Goal: Transaction & Acquisition: Purchase product/service

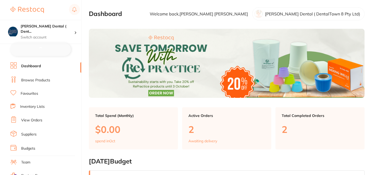
click at [44, 79] on link "Browse Products" at bounding box center [35, 80] width 29 height 5
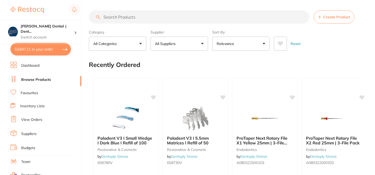
checkbox input "false"
click at [202, 45] on button "All Suppliers" at bounding box center [180, 44] width 58 height 14
click at [235, 63] on div "Recently Ordered" at bounding box center [227, 65] width 276 height 18
click at [202, 44] on button "All Suppliers" at bounding box center [180, 44] width 58 height 14
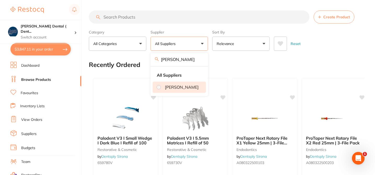
type input "henry"
click at [167, 90] on li "[PERSON_NAME]" at bounding box center [179, 87] width 53 height 11
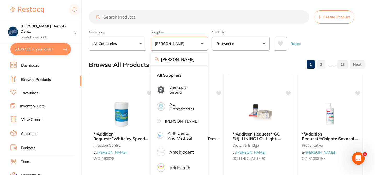
click at [225, 64] on div "Browse All Products 1 2 ...... 18" at bounding box center [227, 65] width 276 height 18
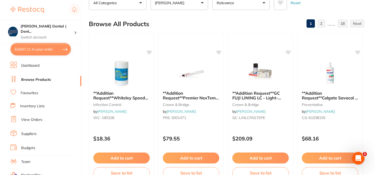
scroll to position [42, 0]
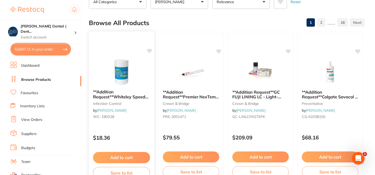
click at [150, 51] on icon at bounding box center [149, 51] width 5 height 4
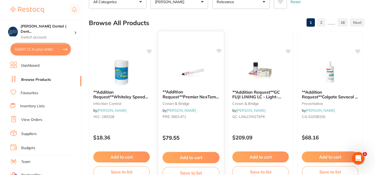
click at [219, 51] on icon at bounding box center [219, 51] width 5 height 4
click at [290, 53] on icon at bounding box center [288, 50] width 5 height 5
click at [360, 51] on icon at bounding box center [358, 50] width 5 height 5
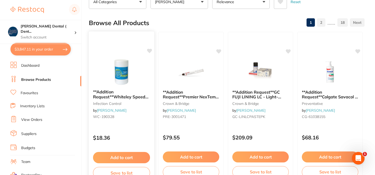
click at [149, 52] on icon at bounding box center [149, 51] width 5 height 4
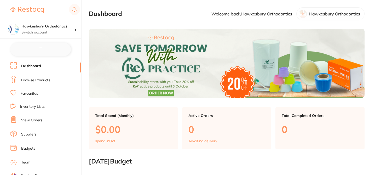
checkbox input "false"
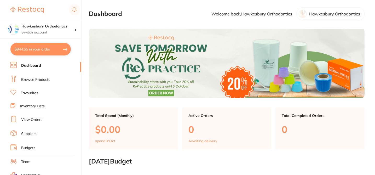
click at [48, 80] on link "Browse Products" at bounding box center [35, 79] width 29 height 5
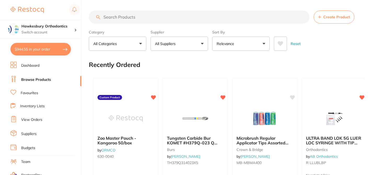
click at [120, 16] on input "search" at bounding box center [199, 16] width 221 height 13
paste input "5067-6363"
type input "5067-6363"
click at [131, 16] on input "search" at bounding box center [199, 16] width 221 height 13
paste input "5067-6363"
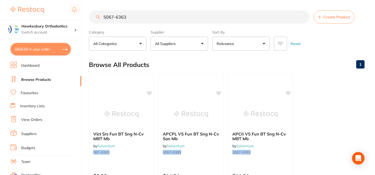
type input "5067-6363"
click at [177, 58] on div "Browse All Products 1" at bounding box center [227, 65] width 276 height 18
drag, startPoint x: 126, startPoint y: 19, endPoint x: 92, endPoint y: 13, distance: 35.1
click at [92, 13] on input "5067-6363" at bounding box center [199, 16] width 221 height 13
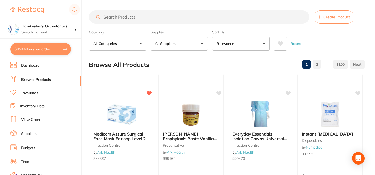
click at [121, 18] on input "search" at bounding box center [199, 16] width 221 height 13
paste input "APCPL VS Fun BT Sng N-Cv MBT Mb"
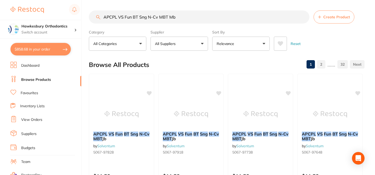
type input "APCPL VS Fun BT Sng N-Cv MBT Mb"
click at [171, 65] on div "Browse All Products 1 2 ...... 32" at bounding box center [227, 65] width 276 height 18
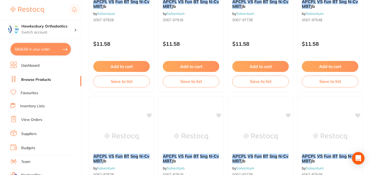
scroll to position [136, 0]
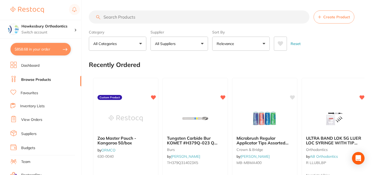
click at [201, 44] on button "All Suppliers" at bounding box center [180, 44] width 58 height 14
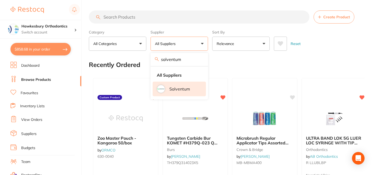
type input "solventum"
click at [177, 89] on p "Solventum" at bounding box center [180, 89] width 21 height 5
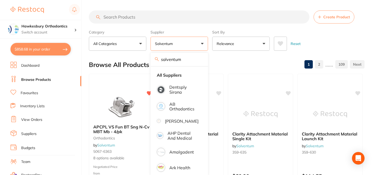
click at [235, 61] on div "Browse All Products 1 2 ...... 109" at bounding box center [227, 65] width 276 height 18
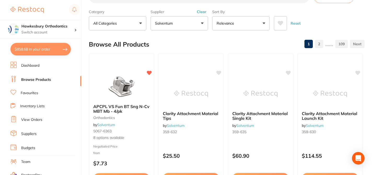
scroll to position [21, 0]
